Goal: Task Accomplishment & Management: Use online tool/utility

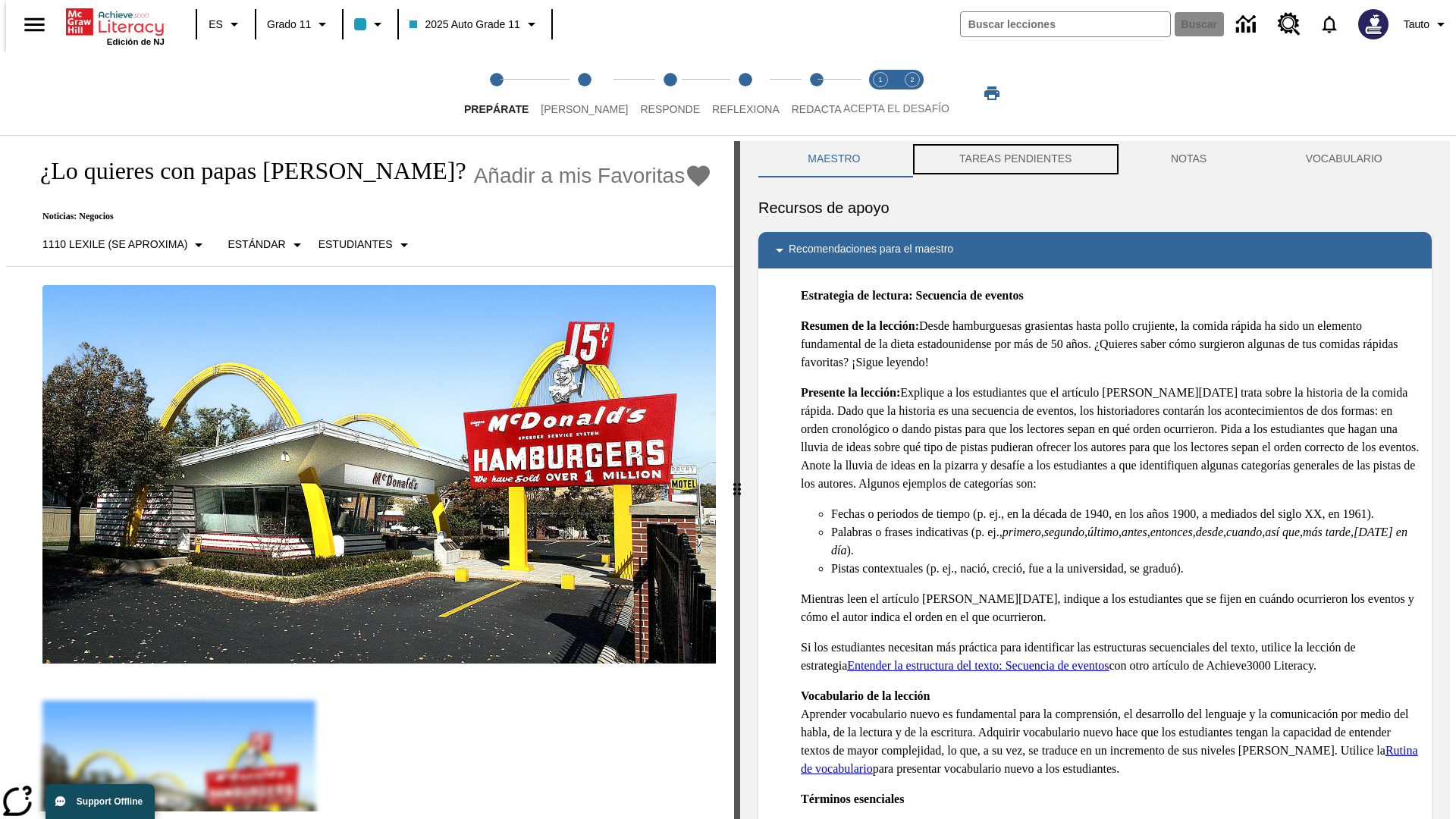
click at [1014, 160] on button "TAREAS PENDIENTES" at bounding box center [1016, 159] width 212 height 37
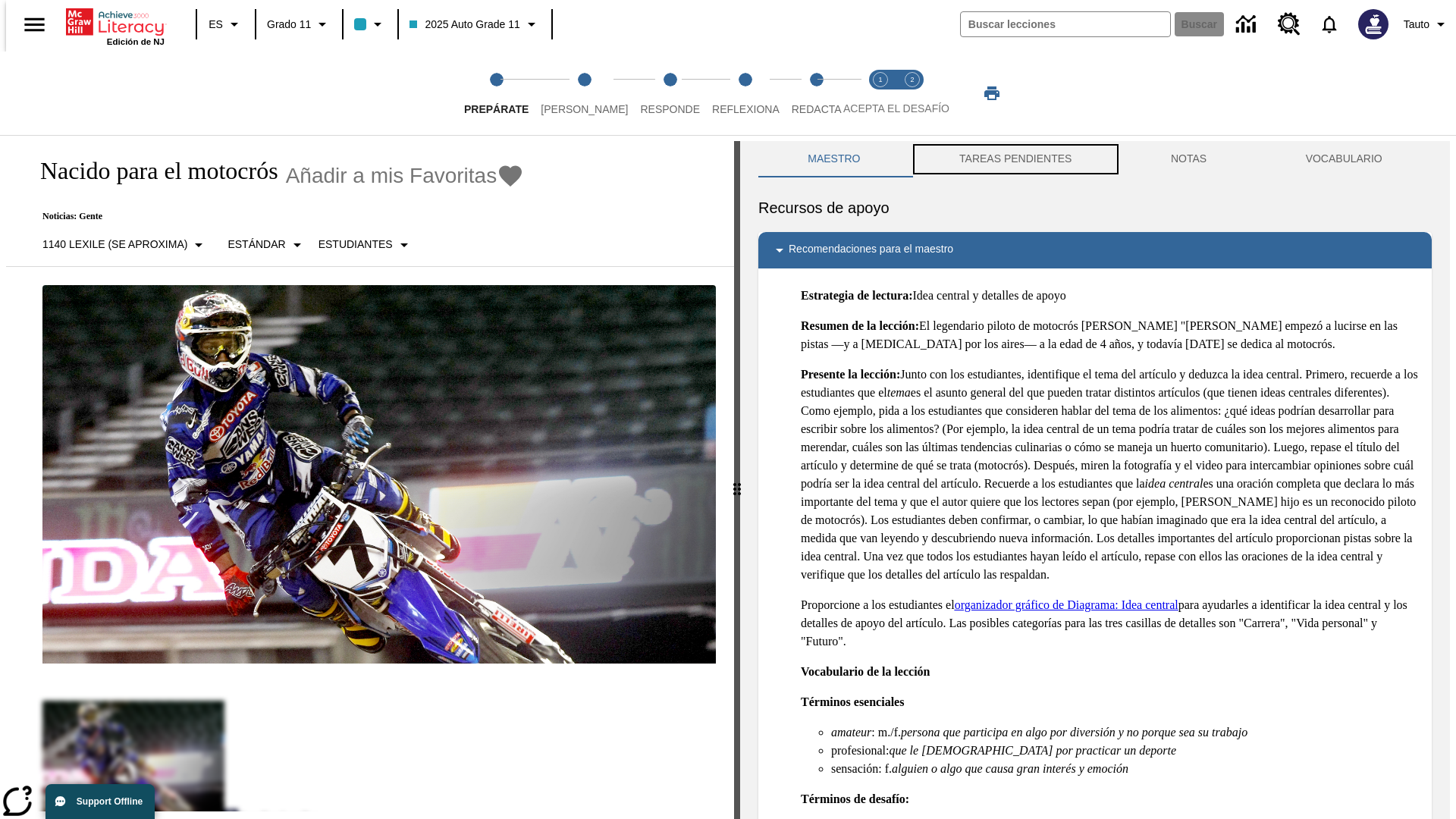
click at [1014, 160] on button "TAREAS PENDIENTES" at bounding box center [1016, 159] width 212 height 37
